Goal: Information Seeking & Learning: Learn about a topic

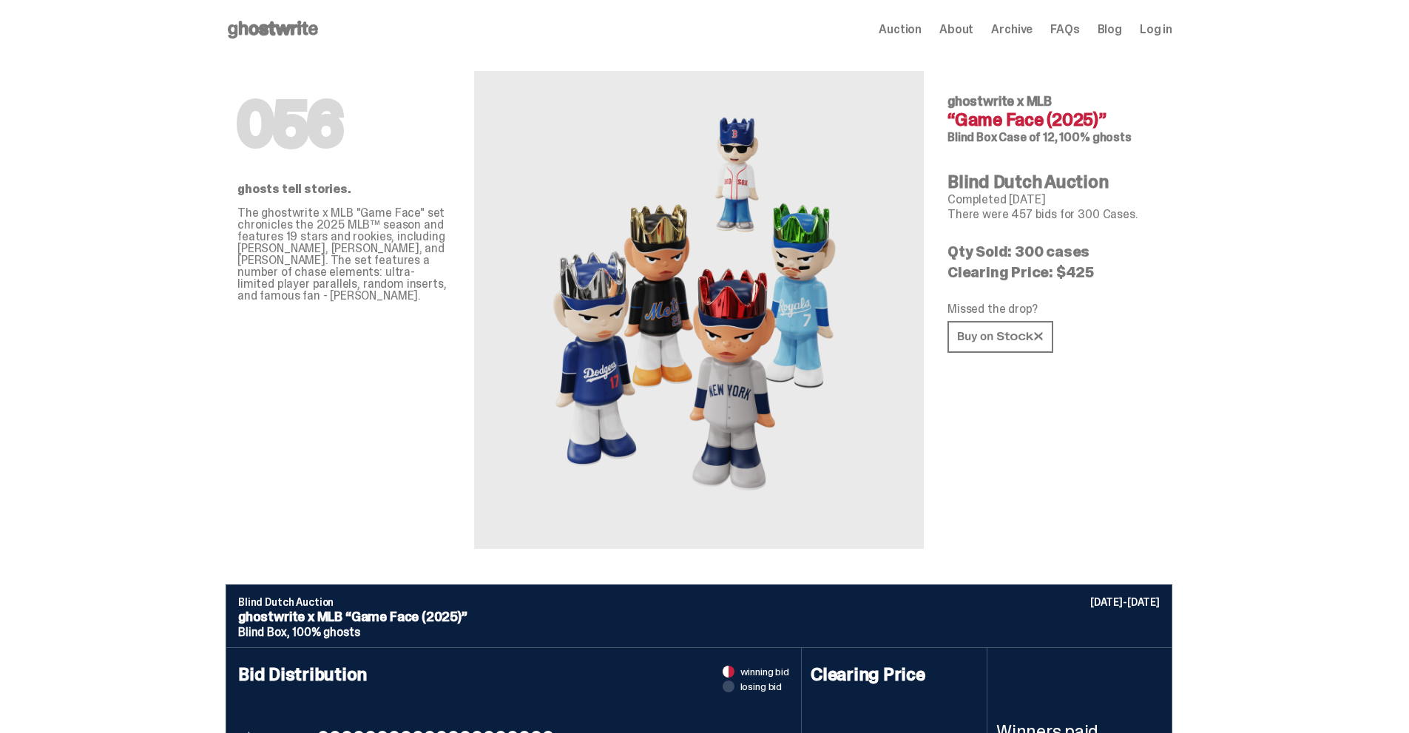
click at [296, 23] on icon at bounding box center [273, 30] width 95 height 24
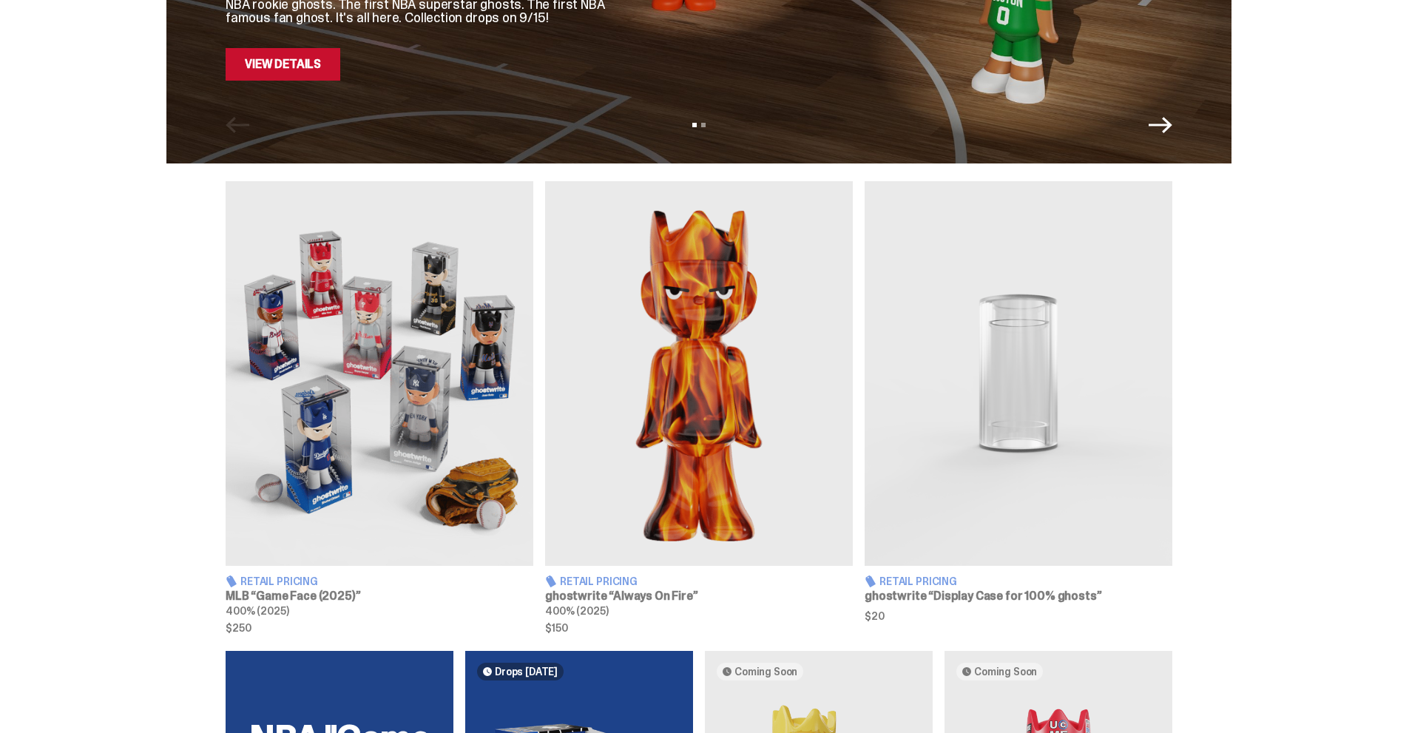
scroll to position [370, 0]
click at [1313, 401] on div "Retail Pricing MLB “Game Face (2025)” 400% (2025) $250 Retail Pricing ghostwrit…" at bounding box center [698, 406] width 1397 height 452
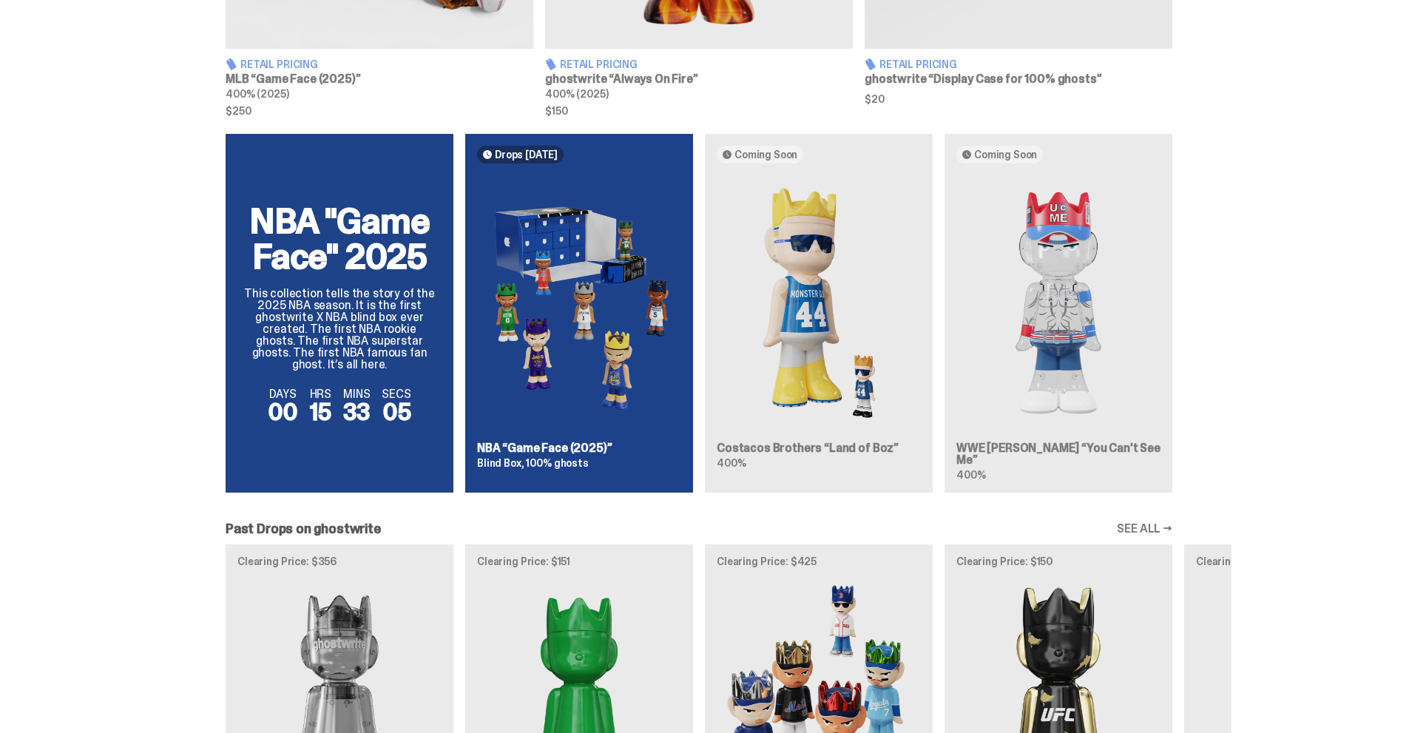
scroll to position [887, 0]
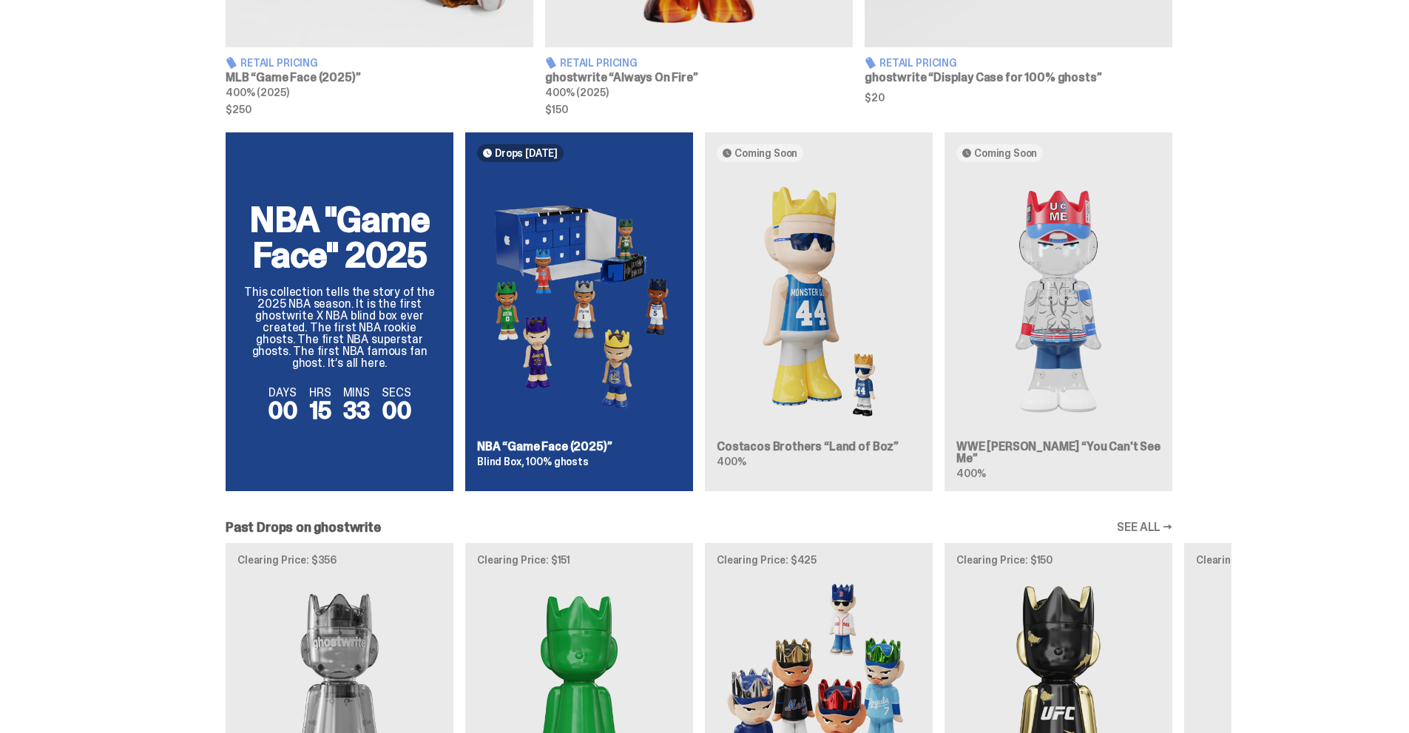
click at [1054, 318] on div "NBA "Game Face" 2025 This collection tells the story of the 2025 NBA season. It…" at bounding box center [698, 317] width 1065 height 370
click at [1043, 277] on div "NBA "Game Face" 2025 This collection tells the story of the 2025 NBA season. It…" at bounding box center [698, 317] width 1065 height 370
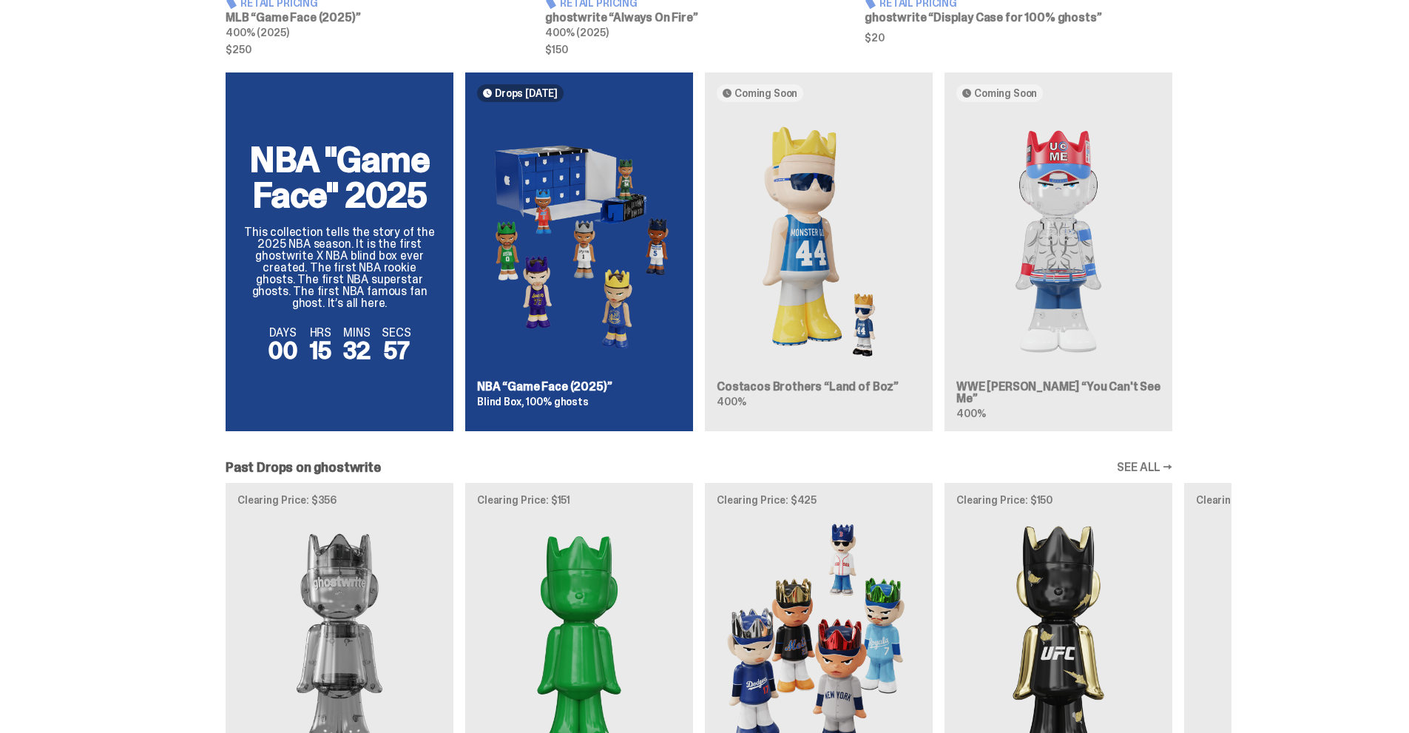
scroll to position [1183, 0]
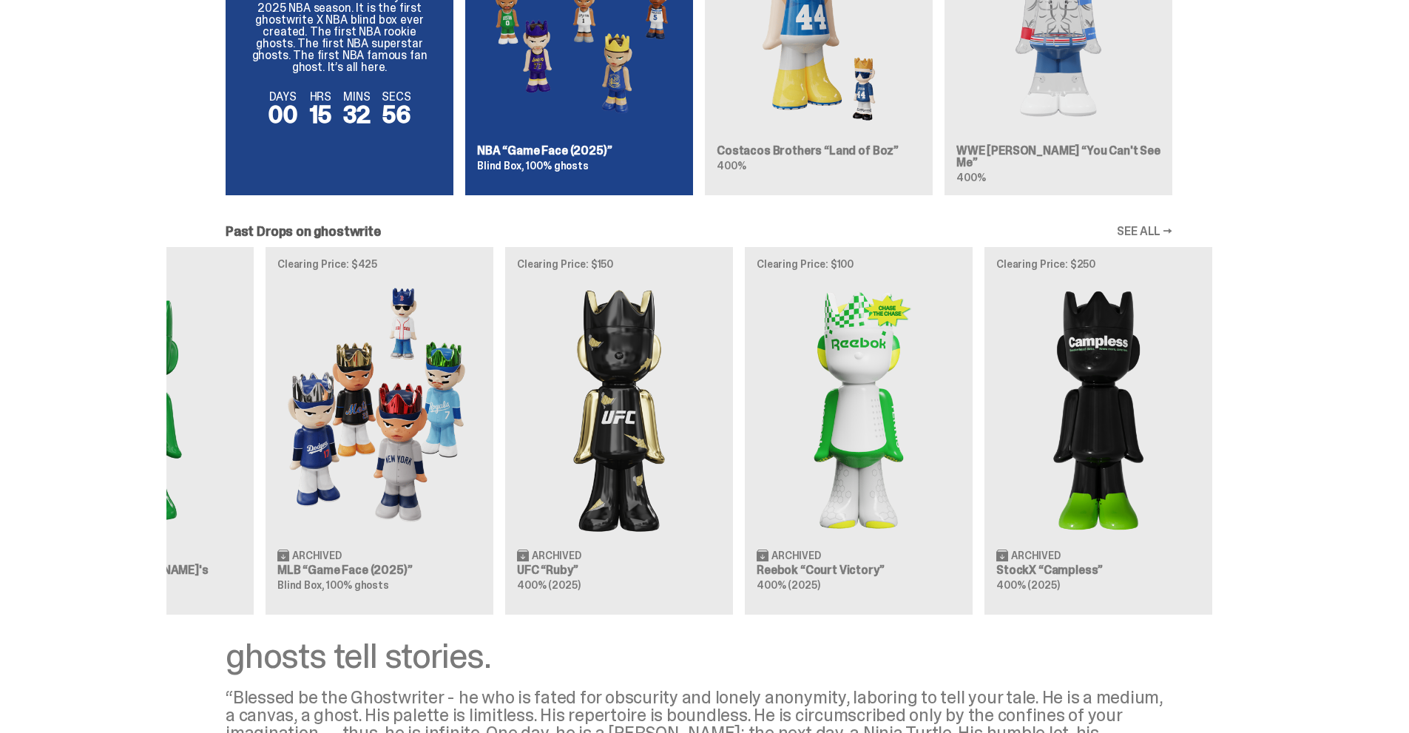
click at [476, 404] on div "Clearing Price: $356 Archived ghostwrite “Two” 400% (2025) Clearing Price: $151…" at bounding box center [698, 430] width 1065 height 367
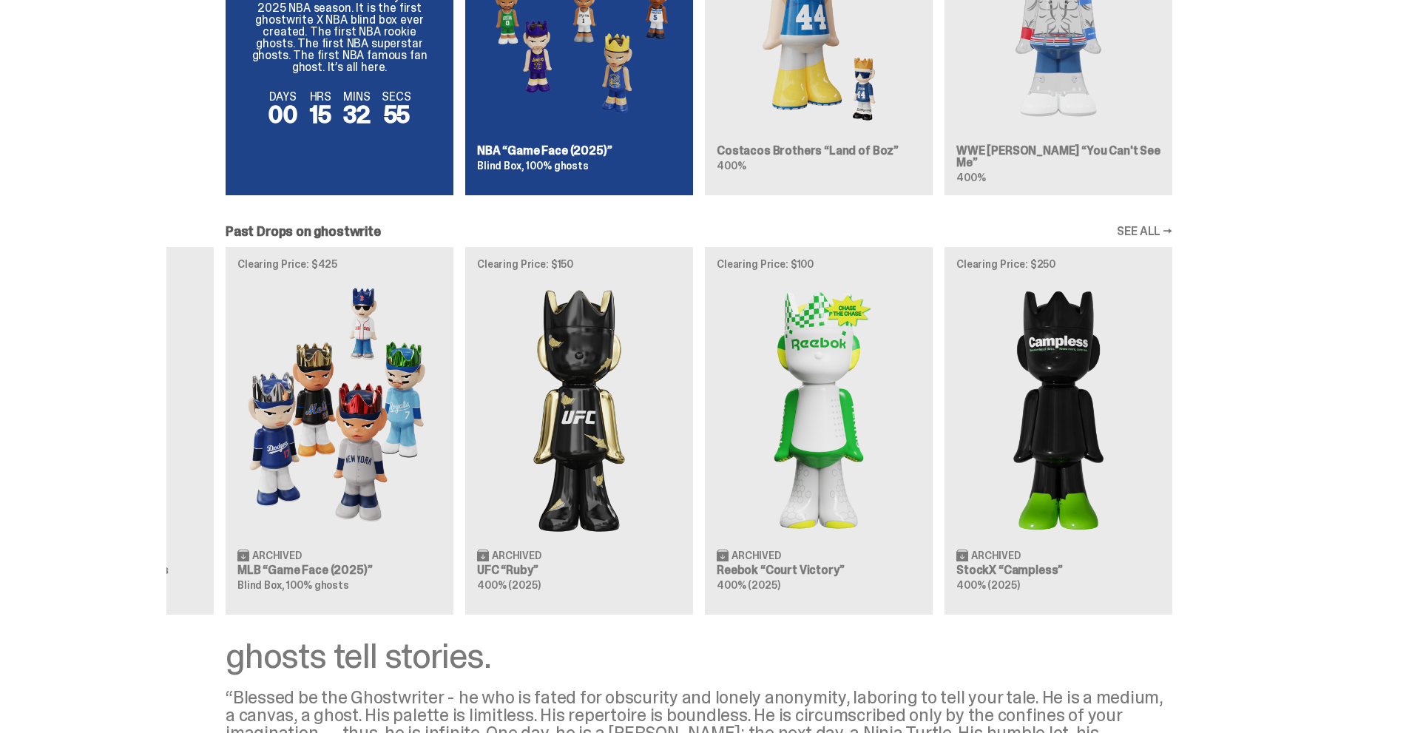
click at [472, 425] on div "Clearing Price: $356 Archived ghostwrite “Two” 400% (2025) Clearing Price: $151…" at bounding box center [698, 430] width 1065 height 367
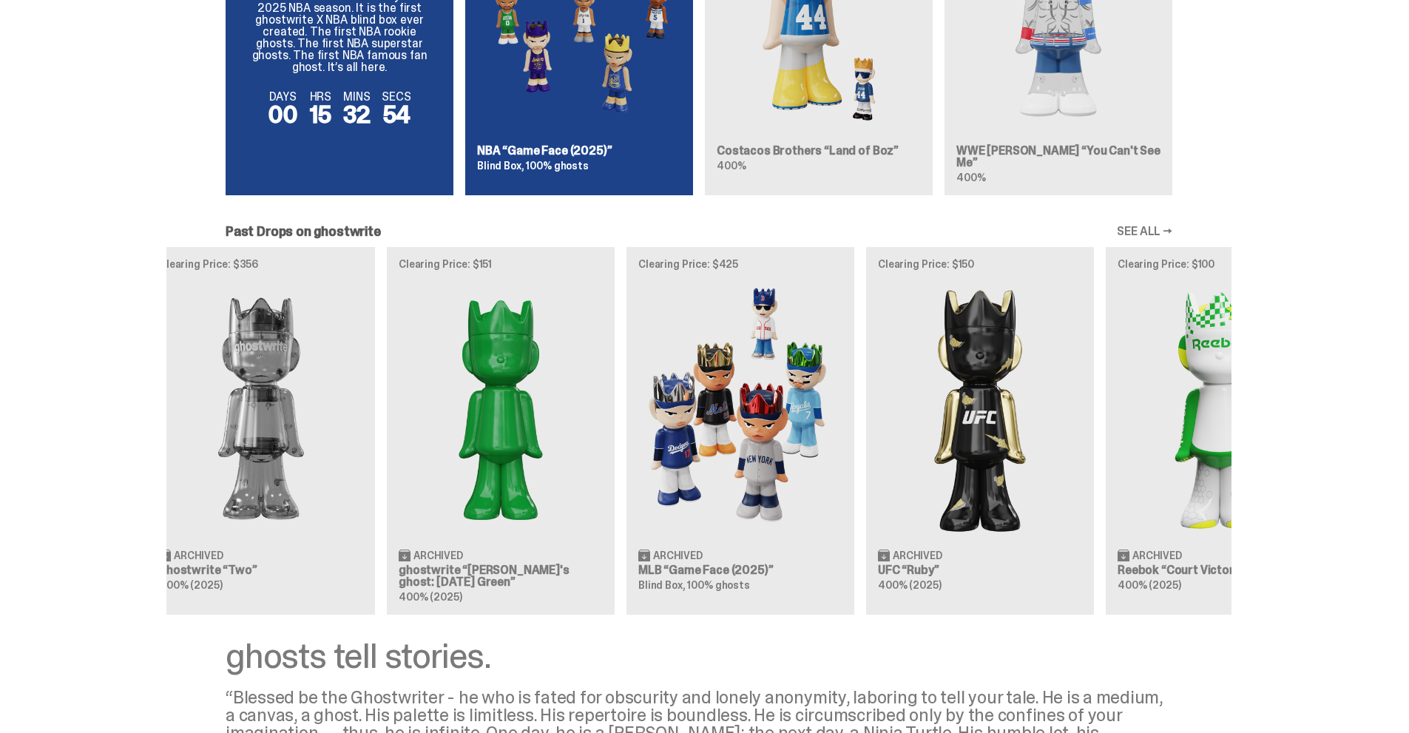
click at [912, 455] on div "Clearing Price: $356 Archived ghostwrite “Two” 400% (2025) Clearing Price: $151…" at bounding box center [698, 430] width 1065 height 367
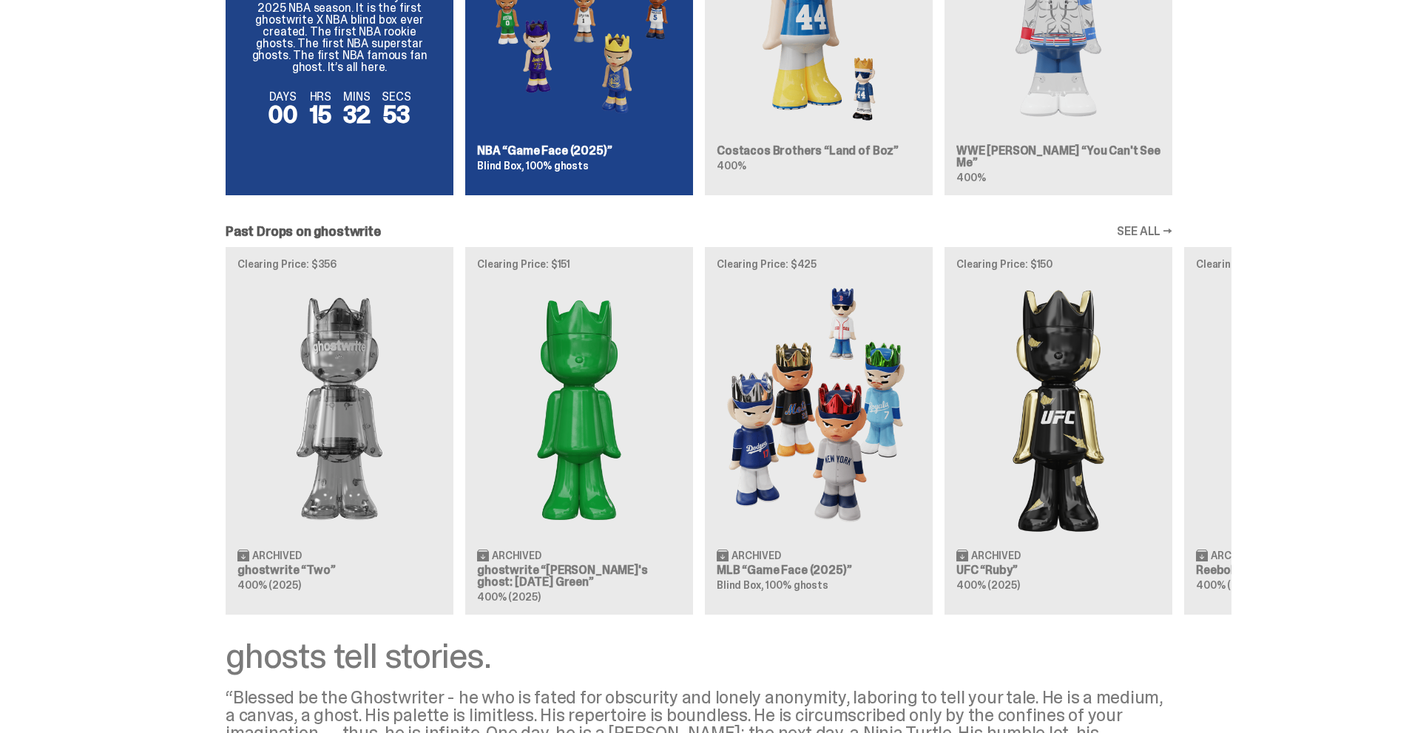
scroll to position [0, 41]
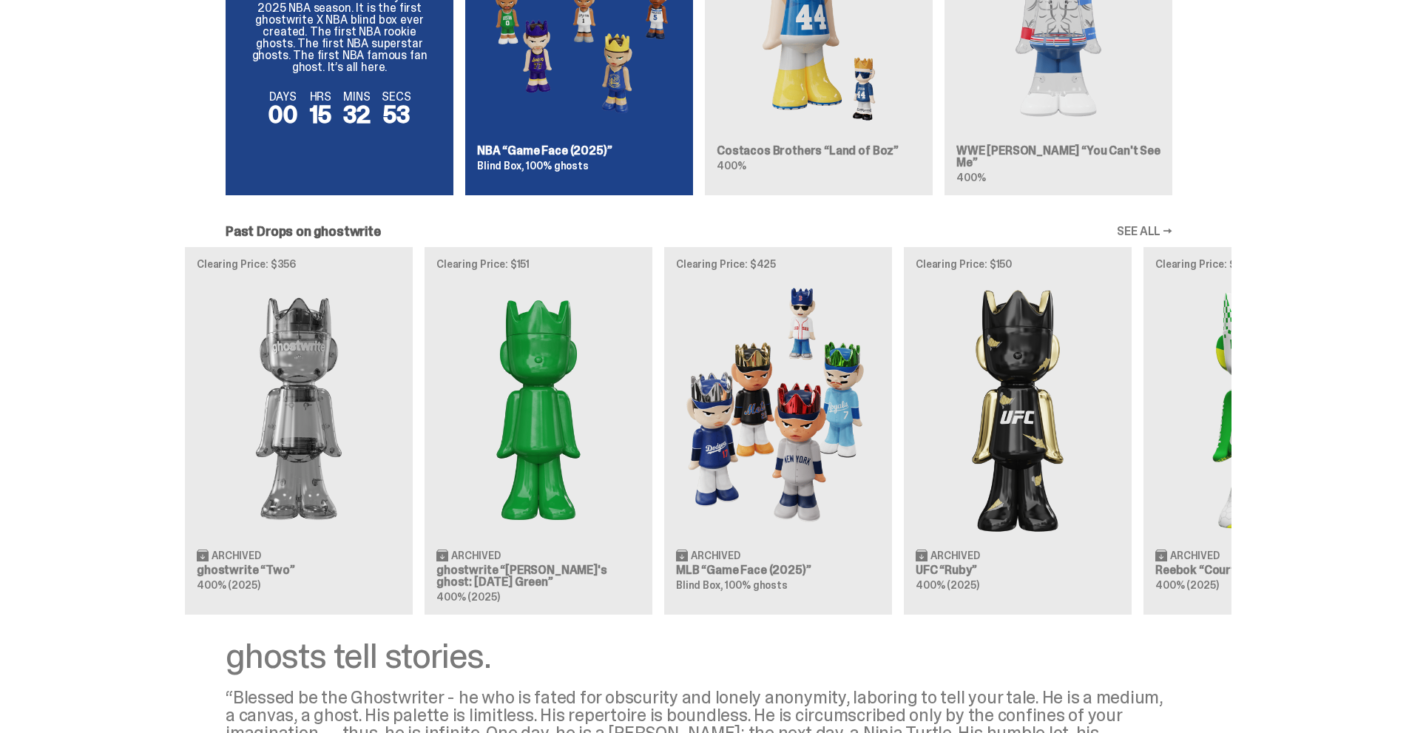
click at [876, 470] on div "Clearing Price: $356 Archived ghostwrite “Two” 400% (2025) Clearing Price: $151…" at bounding box center [698, 430] width 1065 height 367
click at [1145, 226] on link "SEE ALL →" at bounding box center [1143, 232] width 55 height 12
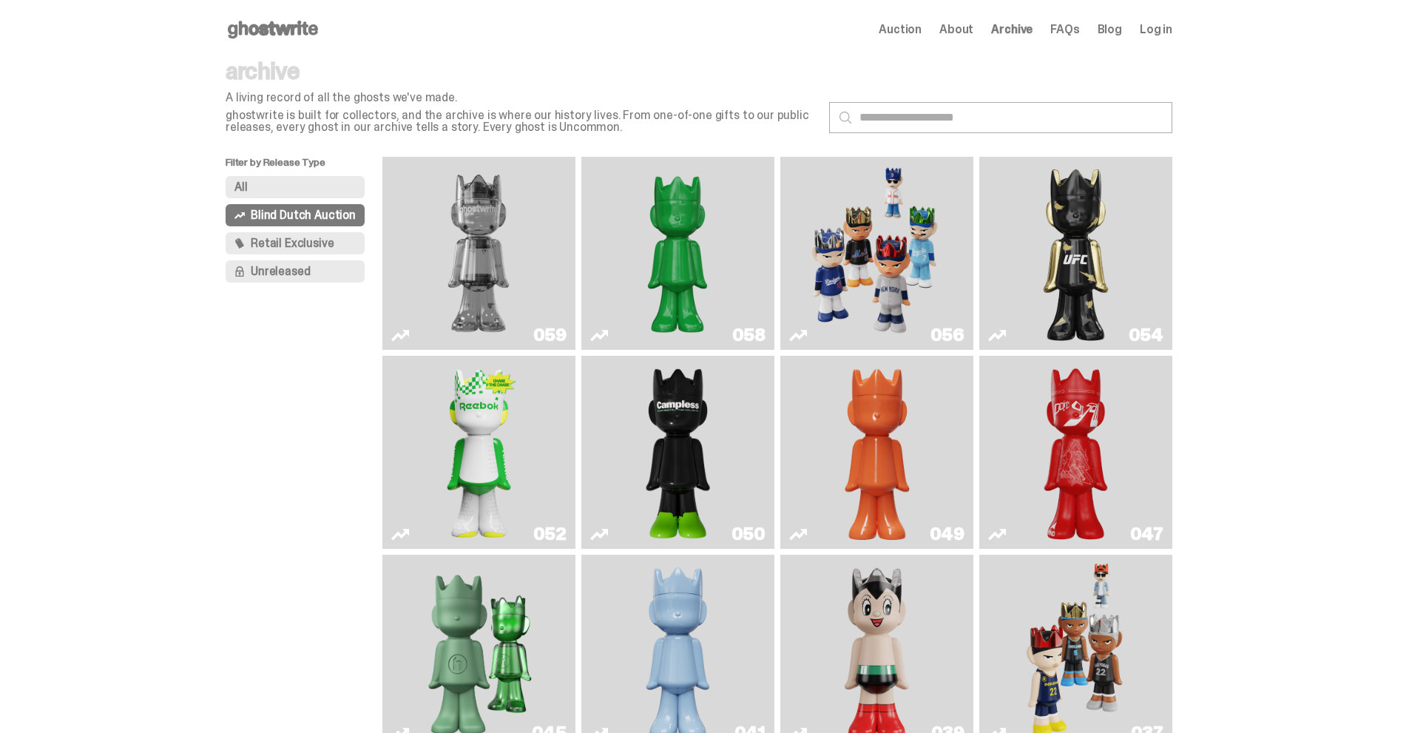
scroll to position [518, 0]
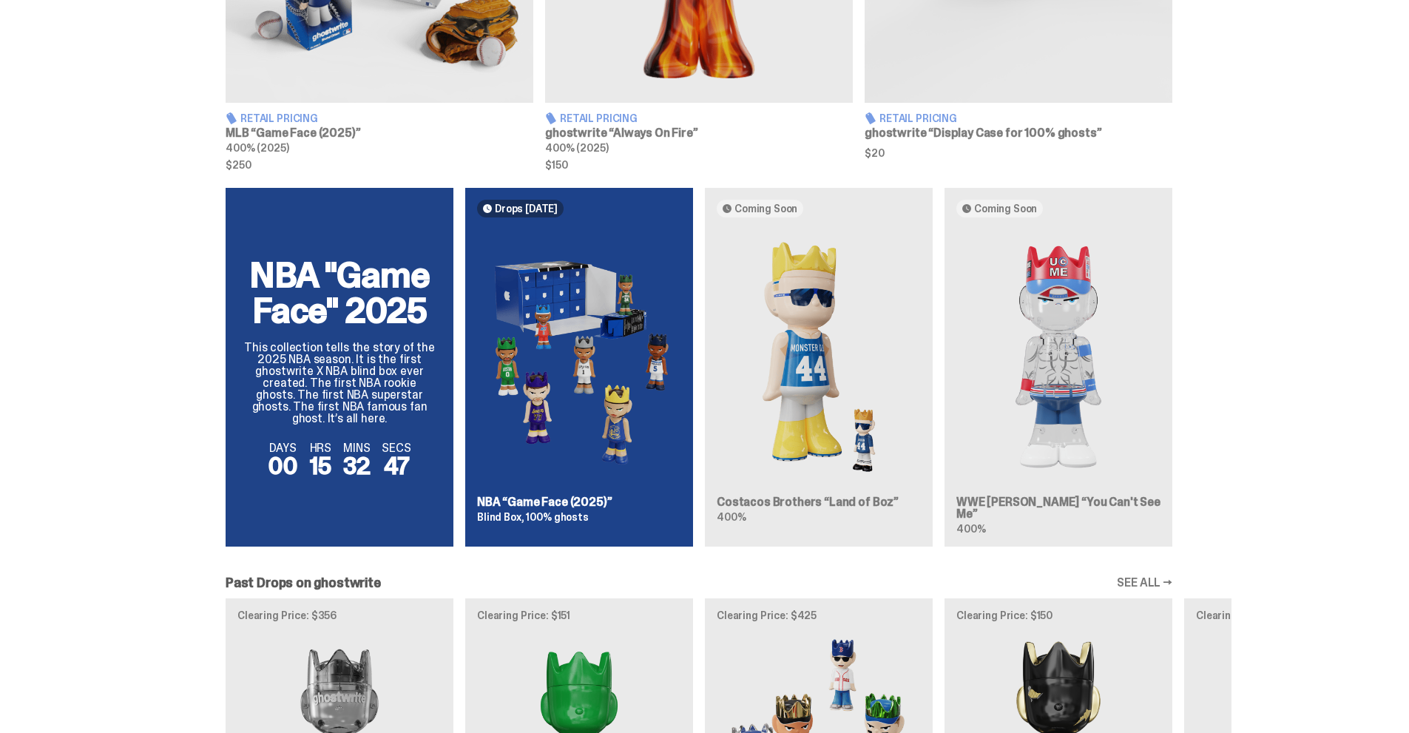
scroll to position [813, 0]
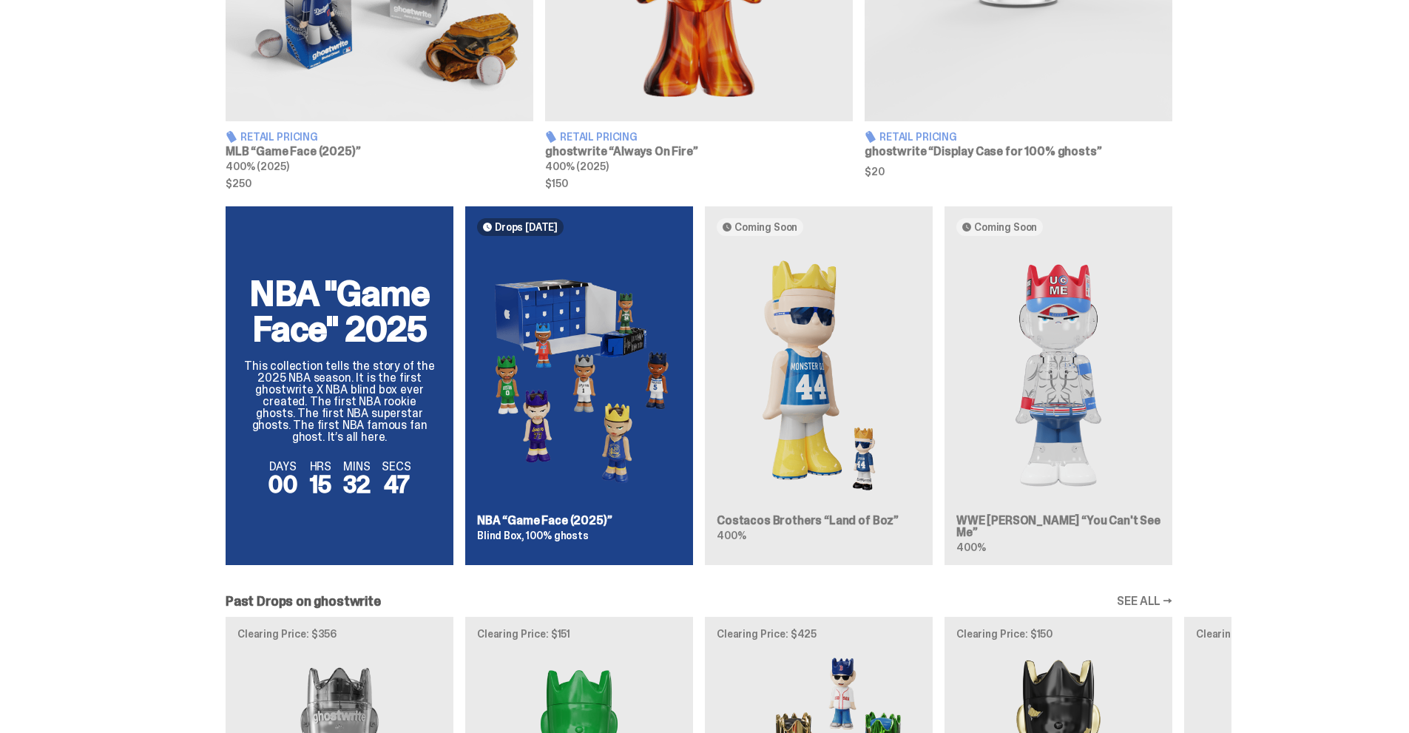
click at [1052, 331] on div "NBA "Game Face" 2025 This collection tells the story of the 2025 NBA season. It…" at bounding box center [698, 391] width 1065 height 370
click at [995, 237] on div "NBA "Game Face" 2025 This collection tells the story of the 2025 NBA season. It…" at bounding box center [698, 391] width 1065 height 370
click at [989, 228] on div "NBA "Game Face" 2025 This collection tells the story of the 2025 NBA season. It…" at bounding box center [698, 391] width 1065 height 370
click at [582, 315] on div "NBA "Game Face" 2025 This collection tells the story of the 2025 NBA season. It…" at bounding box center [698, 391] width 1065 height 370
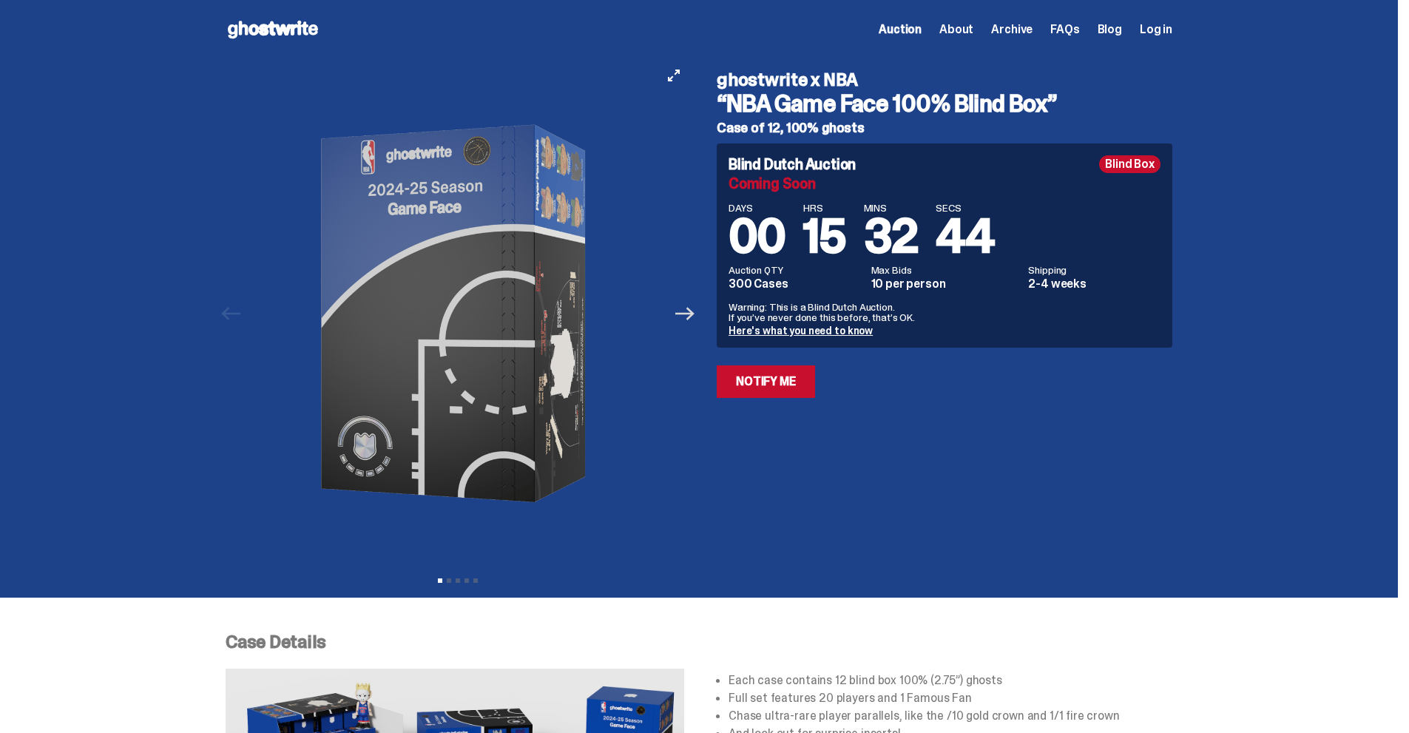
click at [682, 313] on icon "Next" at bounding box center [684, 313] width 19 height 13
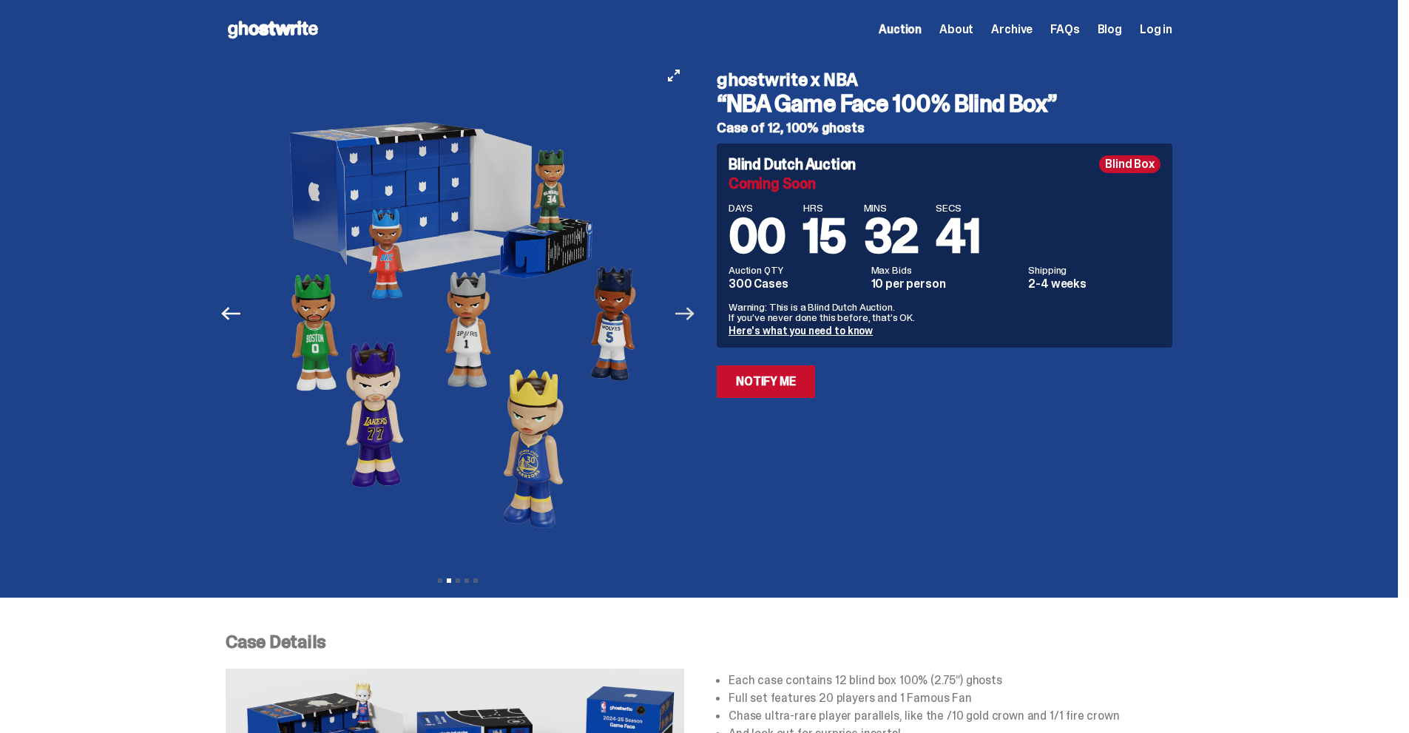
click at [682, 313] on icon "Next" at bounding box center [684, 313] width 19 height 13
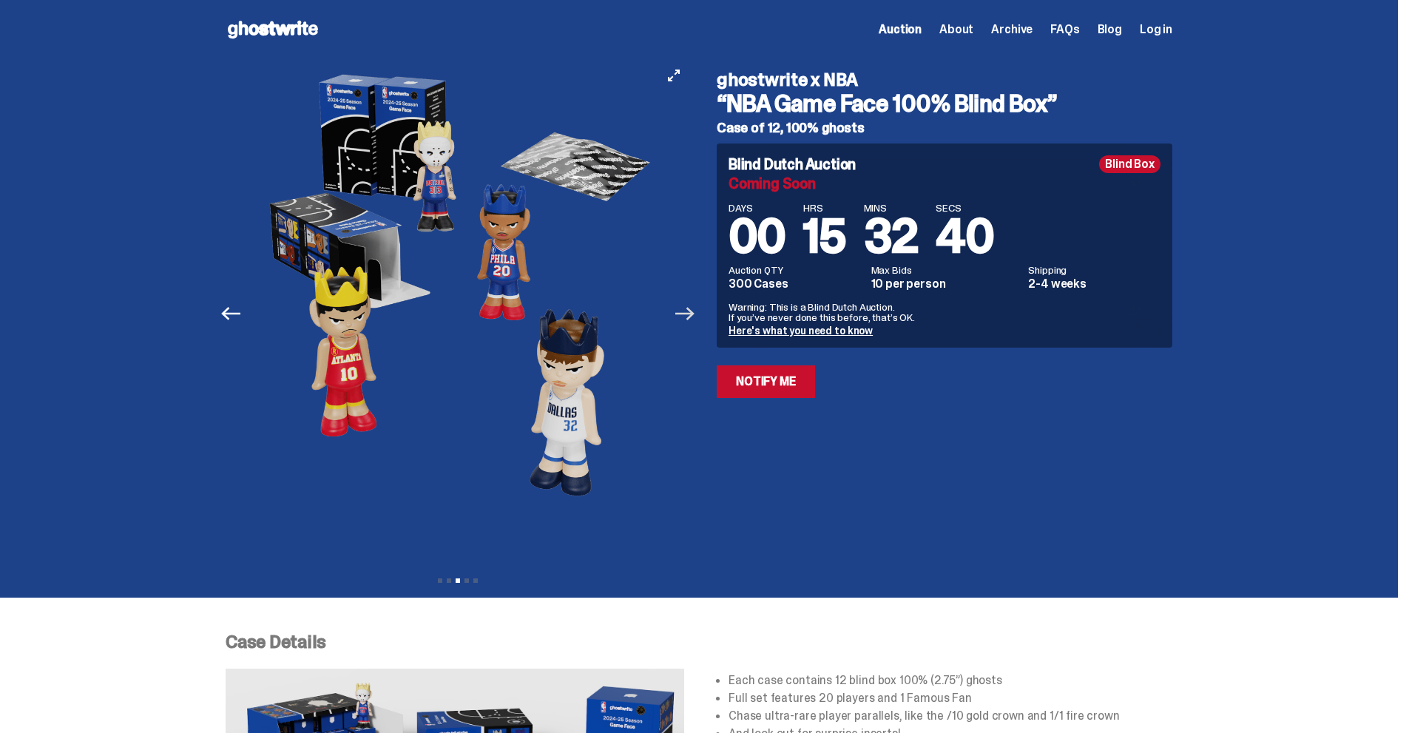
click at [682, 313] on icon "Next" at bounding box center [684, 313] width 19 height 13
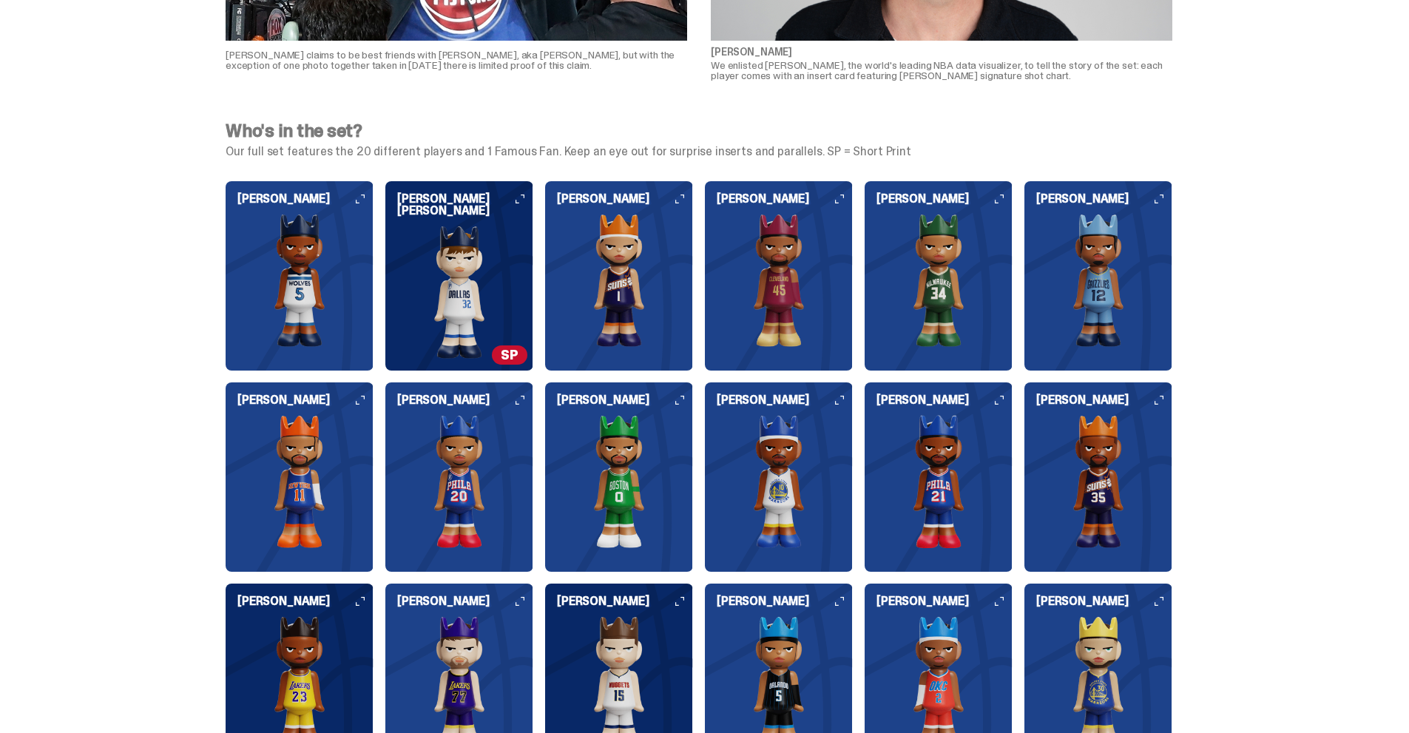
scroll to position [1479, 0]
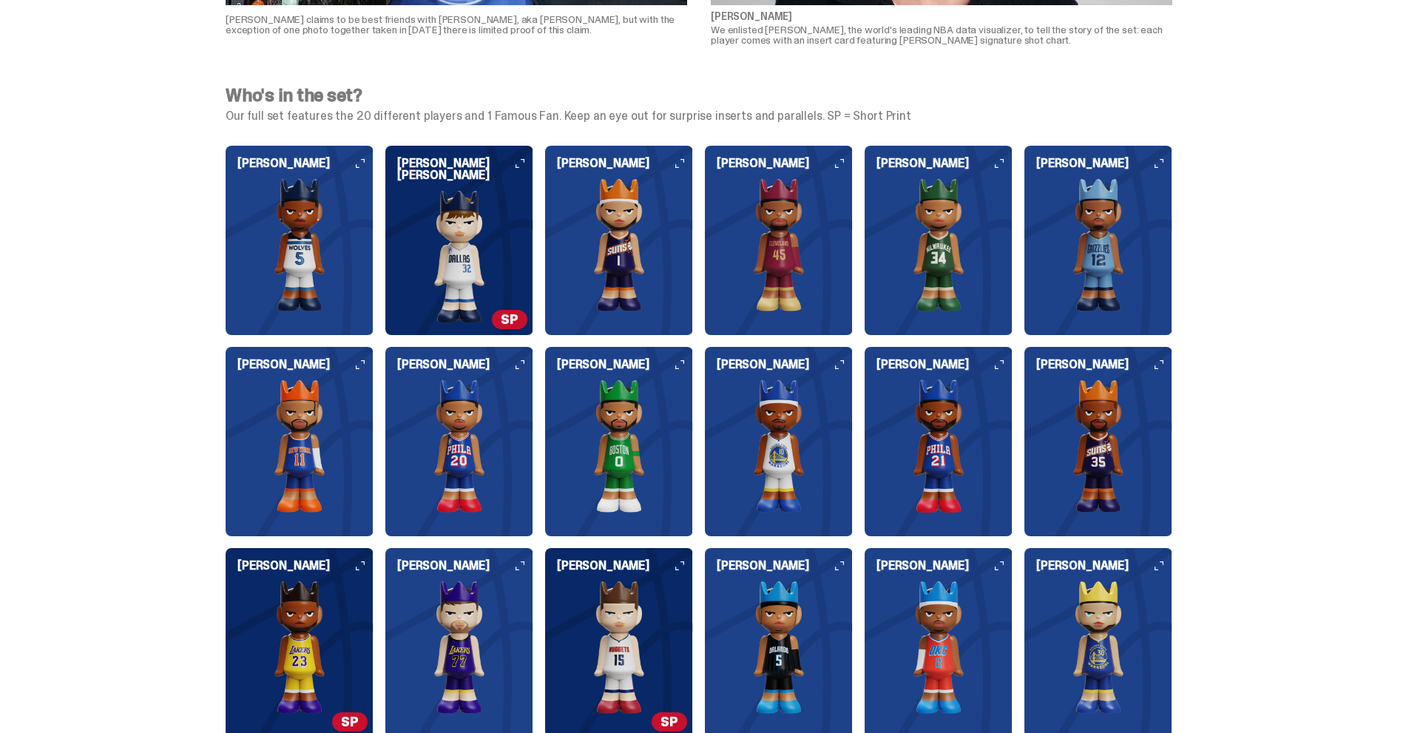
click at [298, 237] on img at bounding box center [300, 244] width 148 height 133
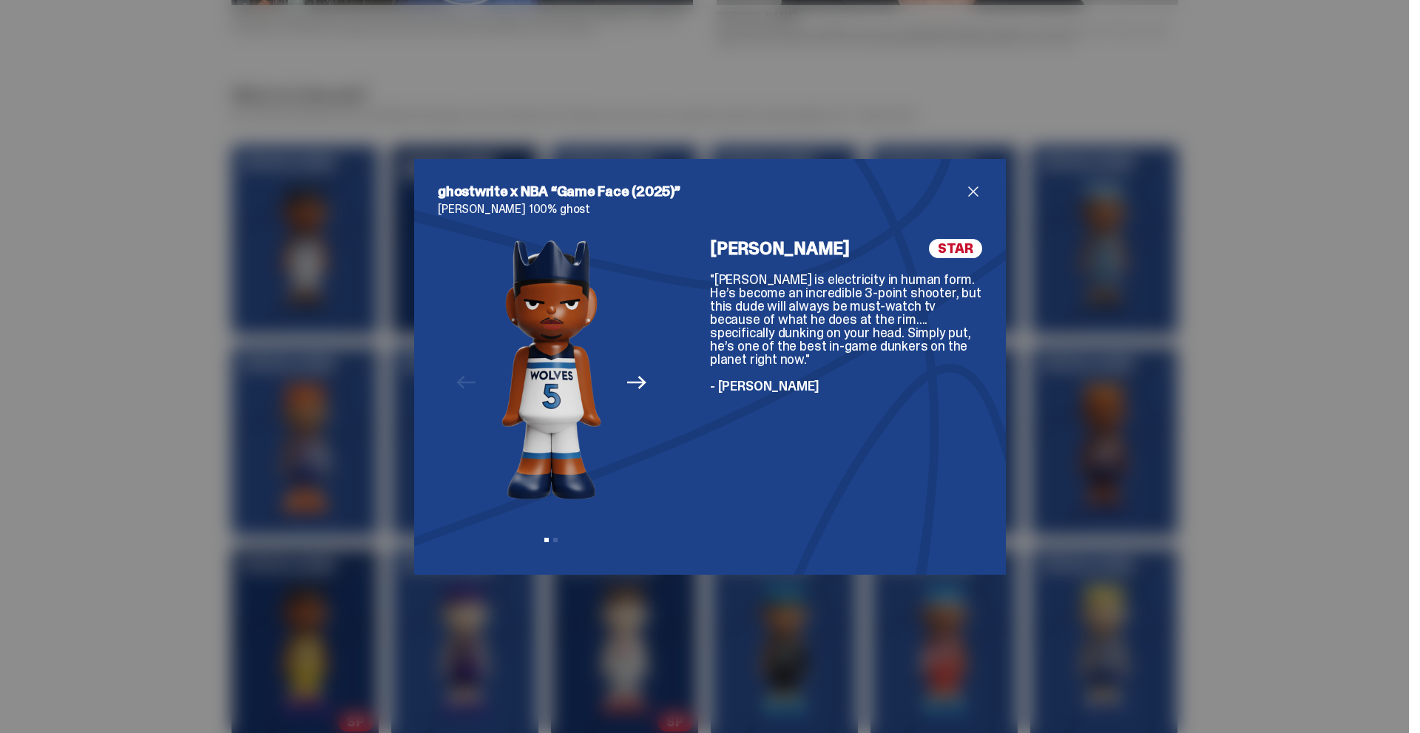
click at [262, 236] on div "ghostwrite x NBA “Game Face (2025)” Anthony Edwards 100% ghost Previous Next Vi…" at bounding box center [710, 366] width 1420 height 733
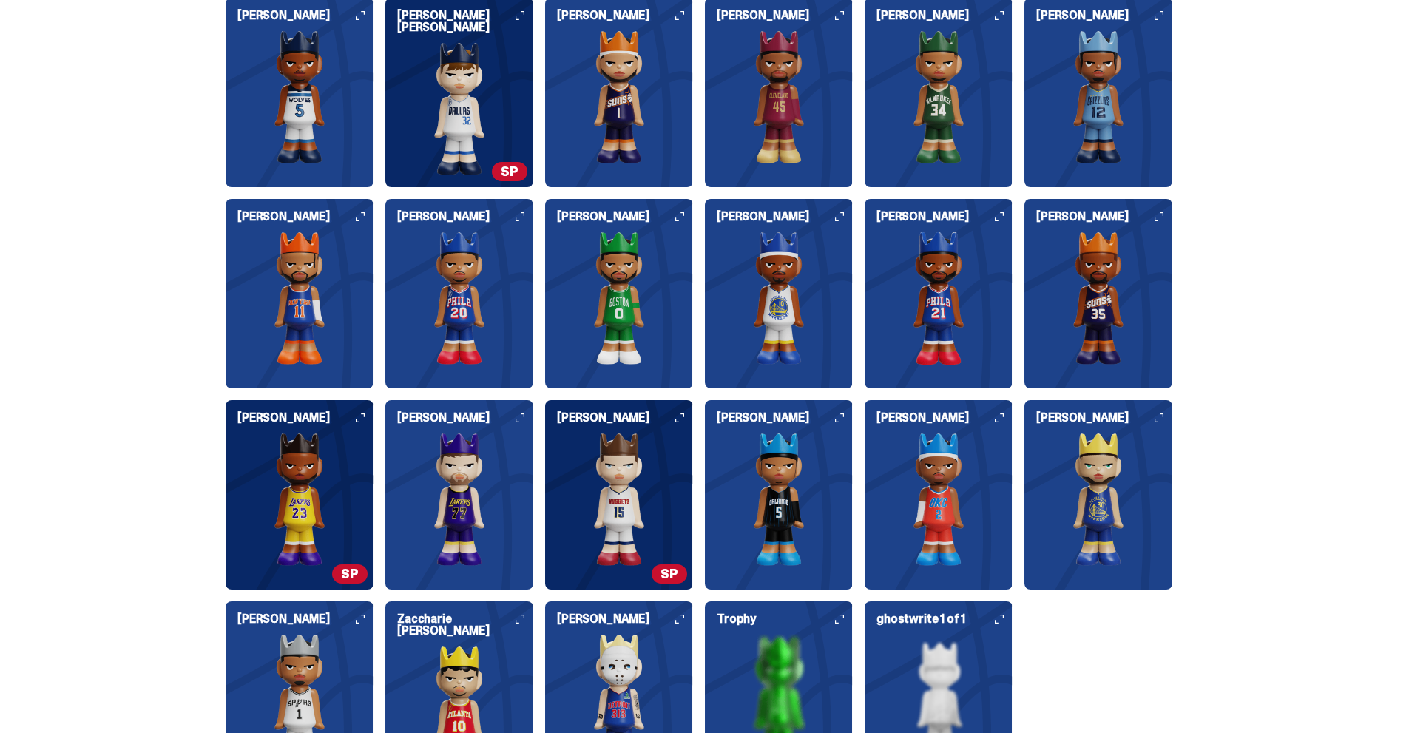
scroll to position [1701, 0]
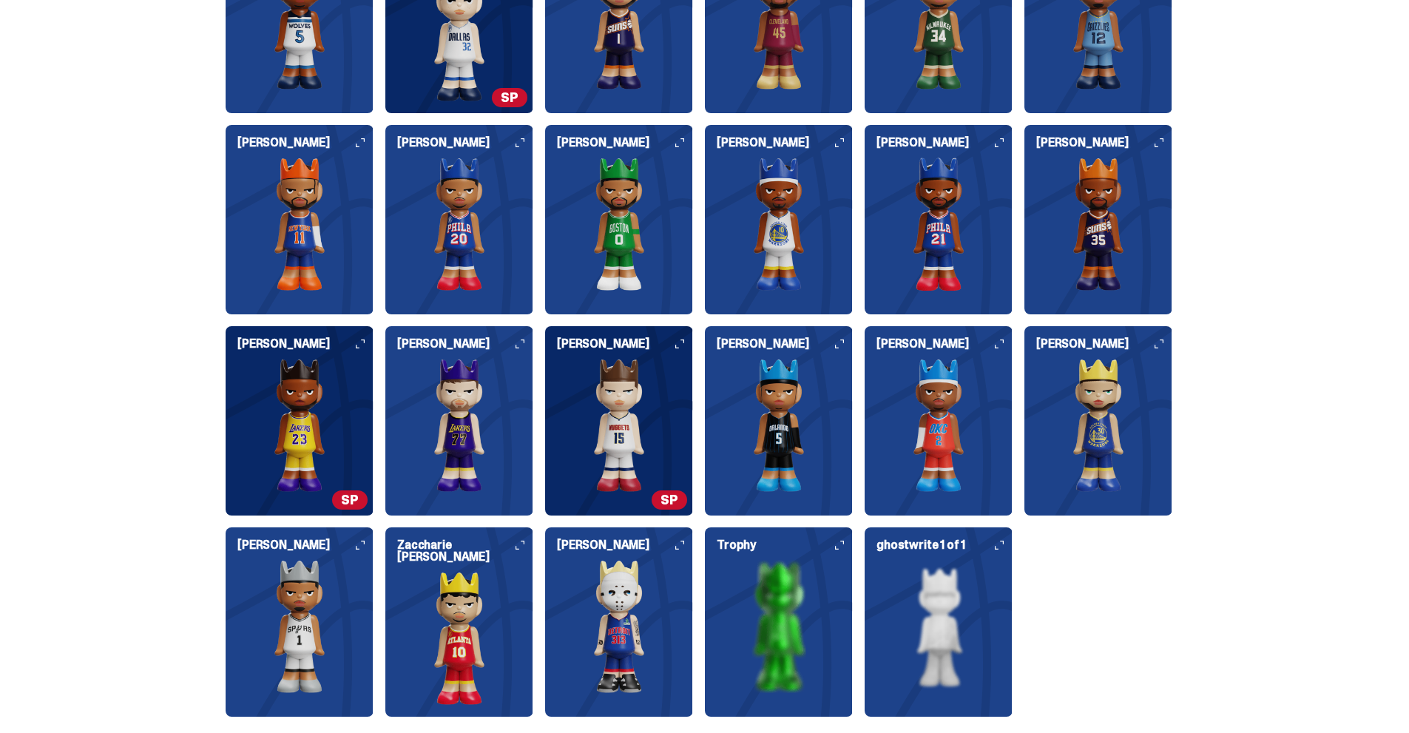
click at [625, 612] on img at bounding box center [619, 626] width 148 height 133
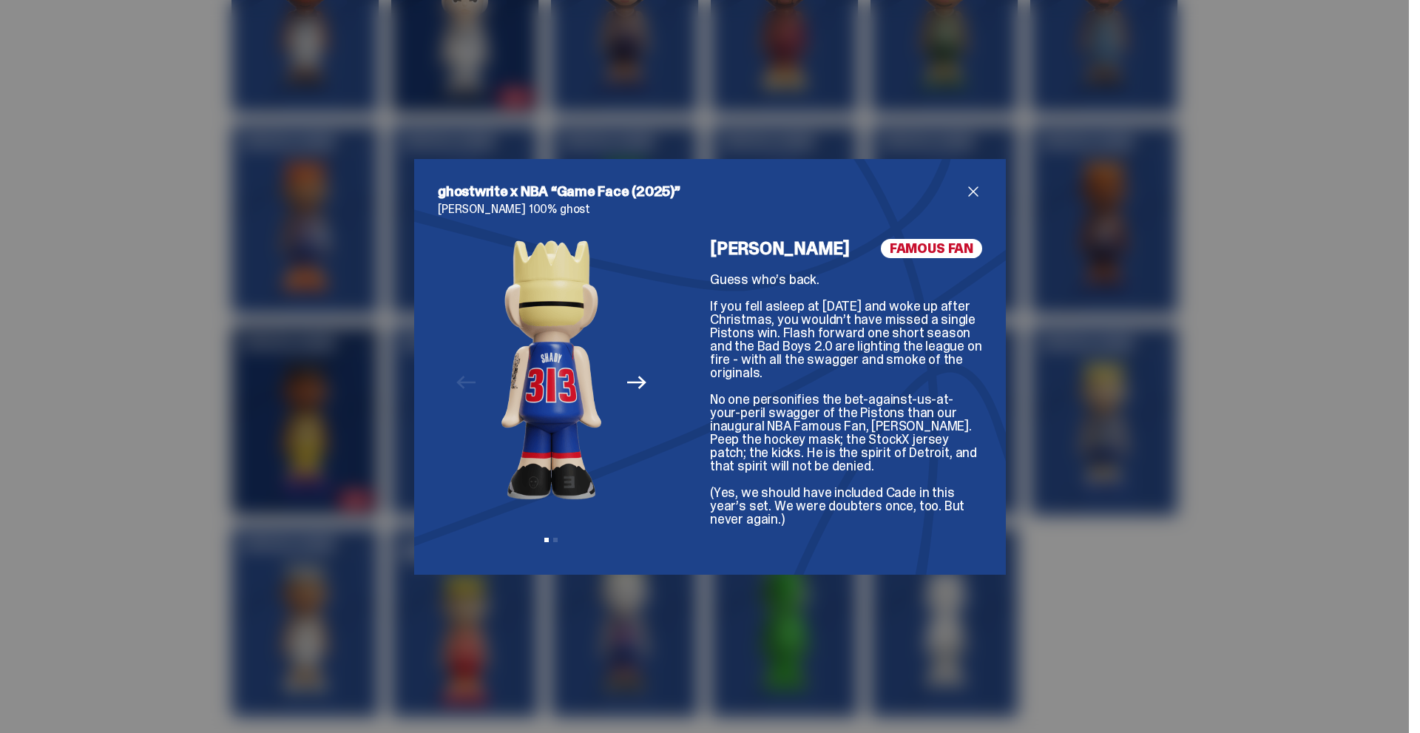
click at [637, 379] on icon "Next" at bounding box center [636, 382] width 19 height 13
click at [645, 392] on div "Previous Next View slide 1 View slide 2" at bounding box center [551, 395] width 227 height 312
click at [446, 380] on div "Previous Next View slide 1 View slide 2" at bounding box center [551, 395] width 227 height 312
click at [453, 378] on div "Previous Next View slide 1 View slide 2" at bounding box center [551, 395] width 227 height 312
click at [627, 387] on icon "Next" at bounding box center [636, 382] width 19 height 19
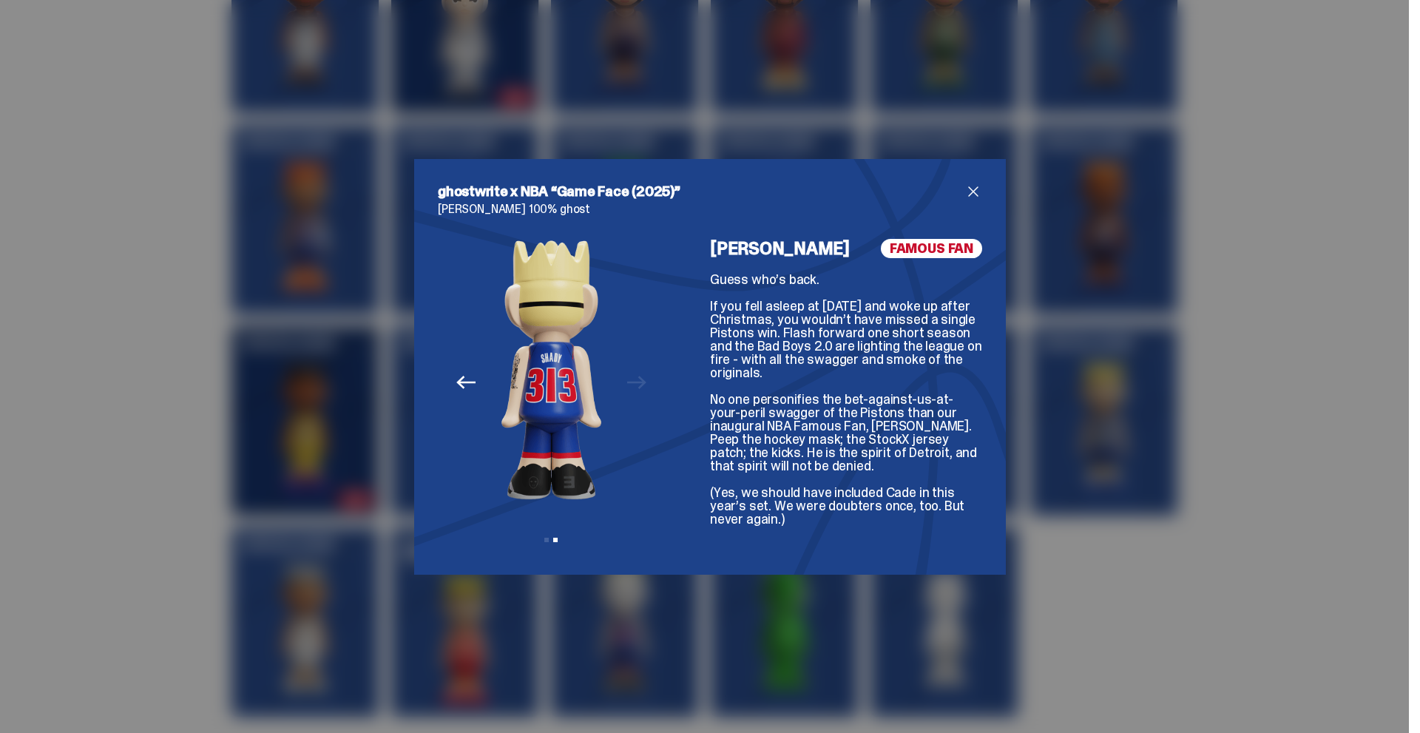
click at [621, 387] on div "Previous Next View slide 1 View slide 2" at bounding box center [551, 395] width 227 height 312
click at [457, 381] on icon "Previous" at bounding box center [465, 382] width 19 height 19
click at [989, 481] on div "ghostwrite x NBA “Game Face (2025)” Eminem 100% ghost Previous Next View slide …" at bounding box center [710, 367] width 592 height 416
click at [974, 189] on span "close" at bounding box center [973, 192] width 18 height 18
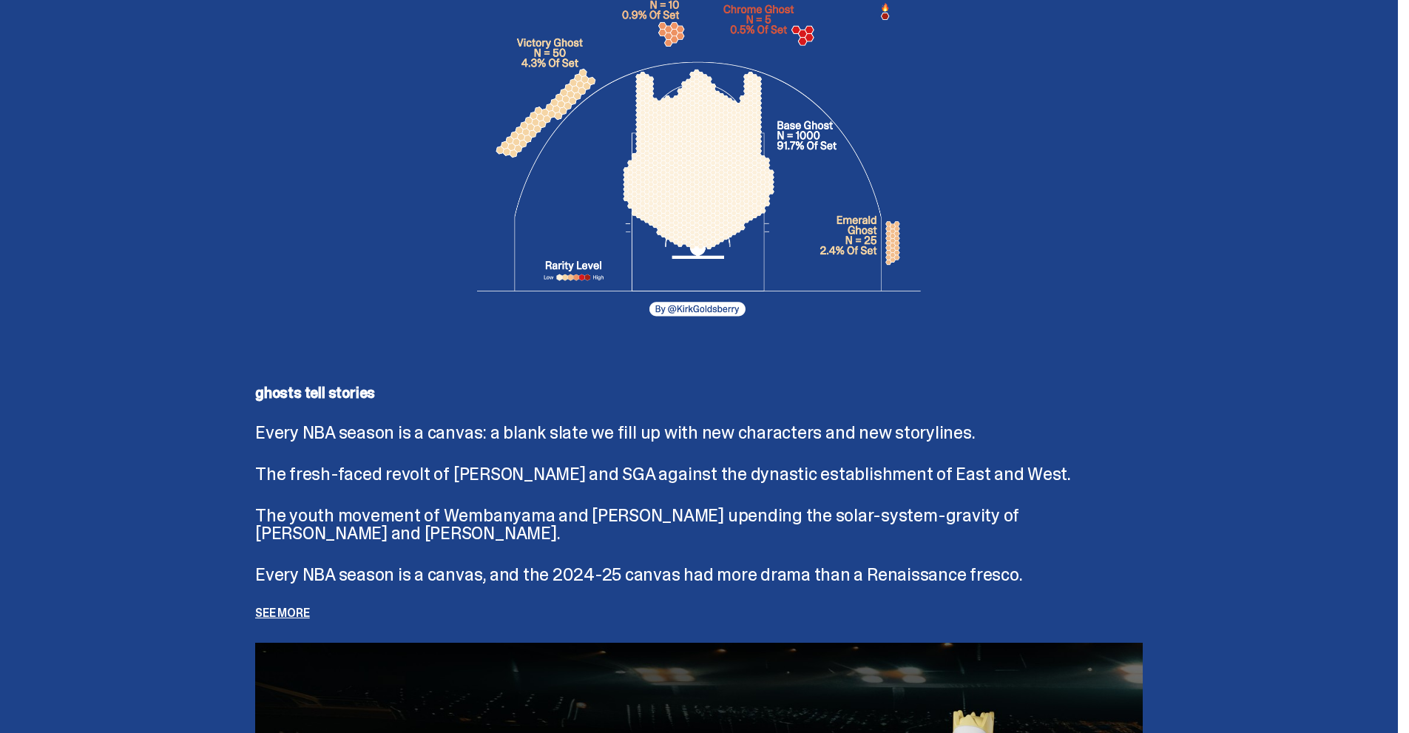
scroll to position [3032, 0]
